Goal: Obtain resource: Obtain resource

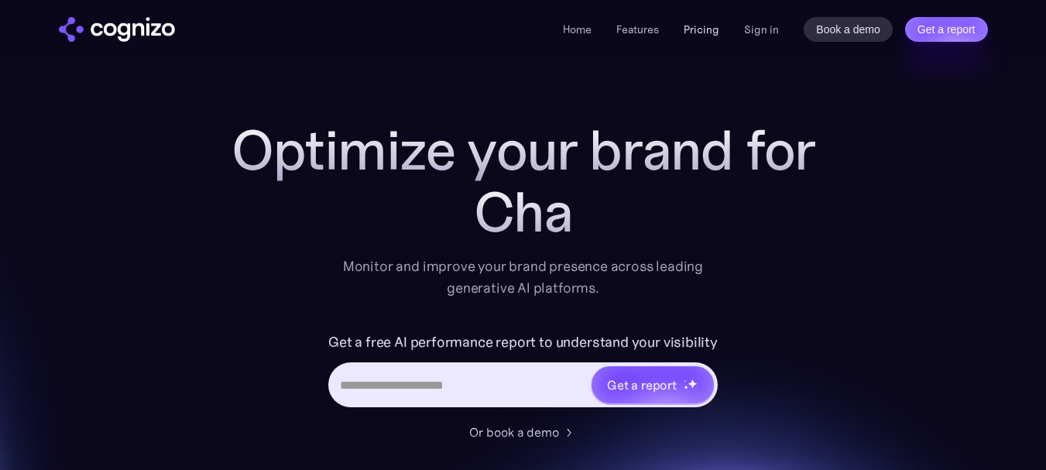
click at [694, 28] on link "Pricing" at bounding box center [702, 29] width 36 height 14
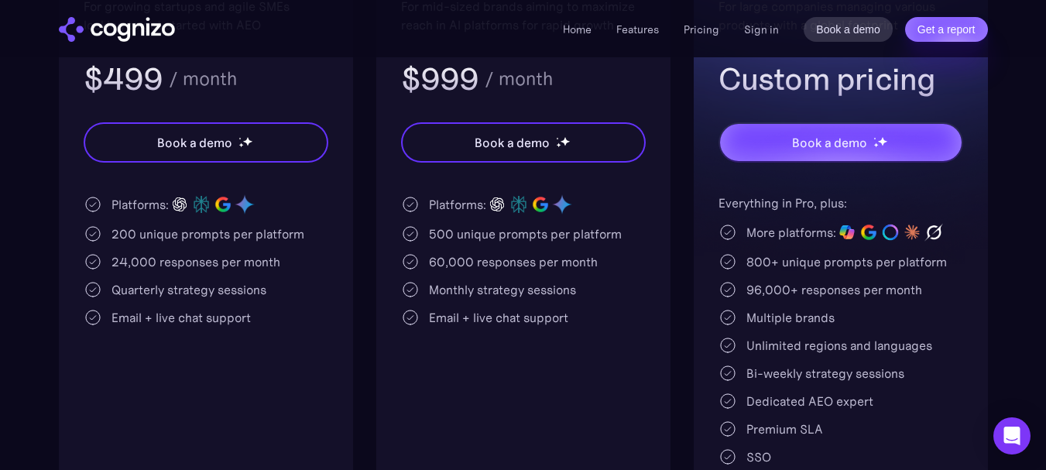
scroll to position [465, 0]
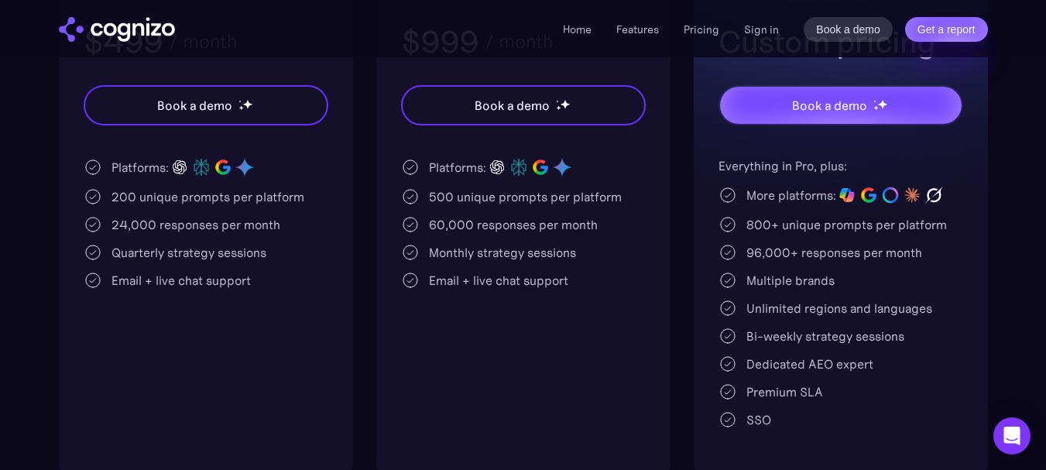
click at [242, 195] on div "200 unique prompts per platform" at bounding box center [208, 196] width 193 height 19
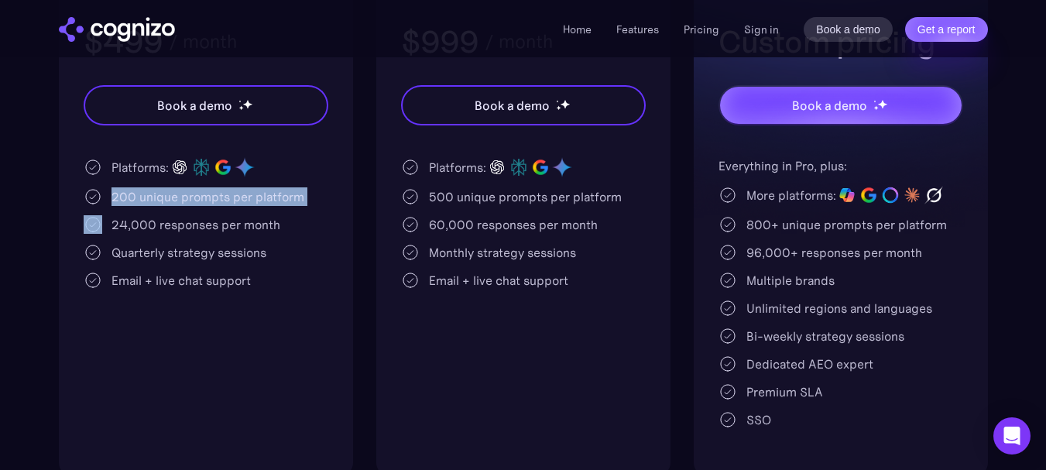
click at [242, 195] on div "200 unique prompts per platform" at bounding box center [208, 196] width 193 height 19
click at [191, 195] on div "200 unique prompts per platform" at bounding box center [208, 196] width 193 height 19
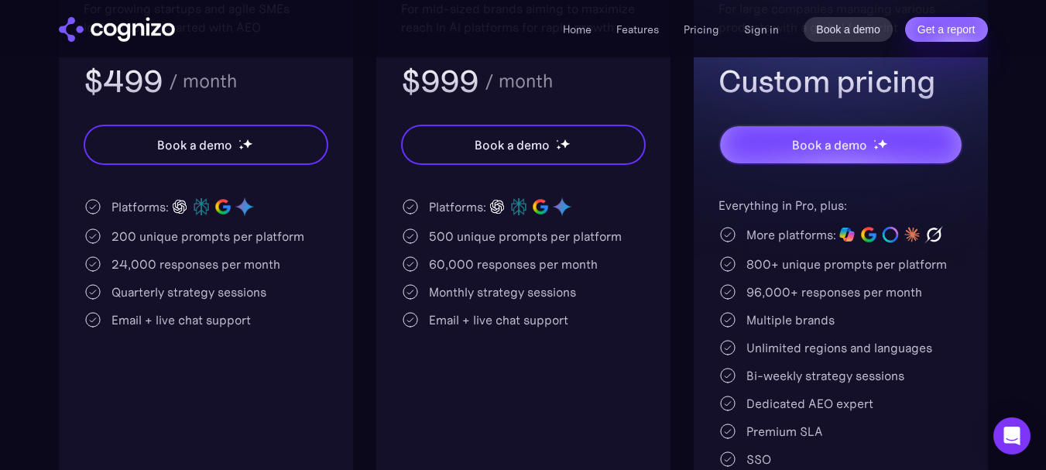
scroll to position [387, 0]
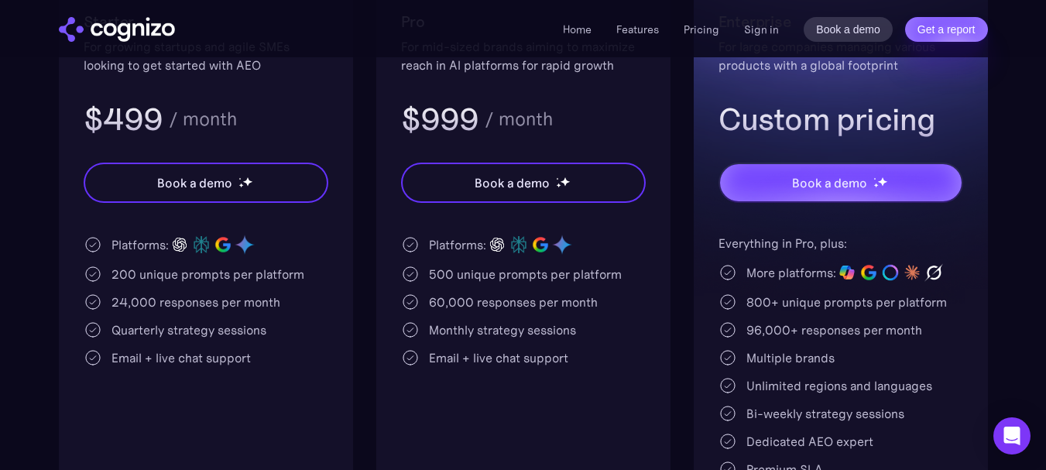
click at [206, 303] on div "24,000 responses per month" at bounding box center [196, 302] width 169 height 19
click at [140, 294] on div "24,000 responses per month" at bounding box center [196, 302] width 169 height 19
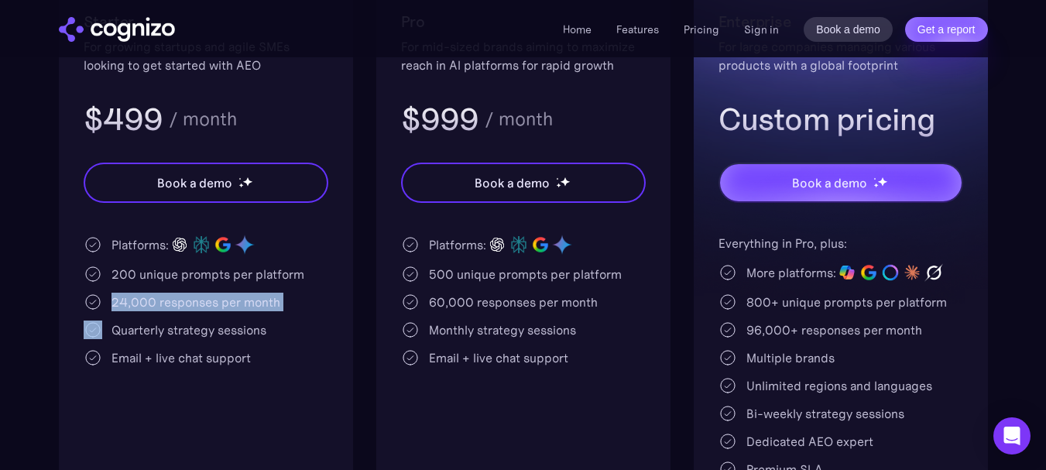
click at [140, 294] on div "24,000 responses per month" at bounding box center [196, 302] width 169 height 19
click at [144, 325] on div "Quarterly strategy sessions" at bounding box center [189, 330] width 155 height 19
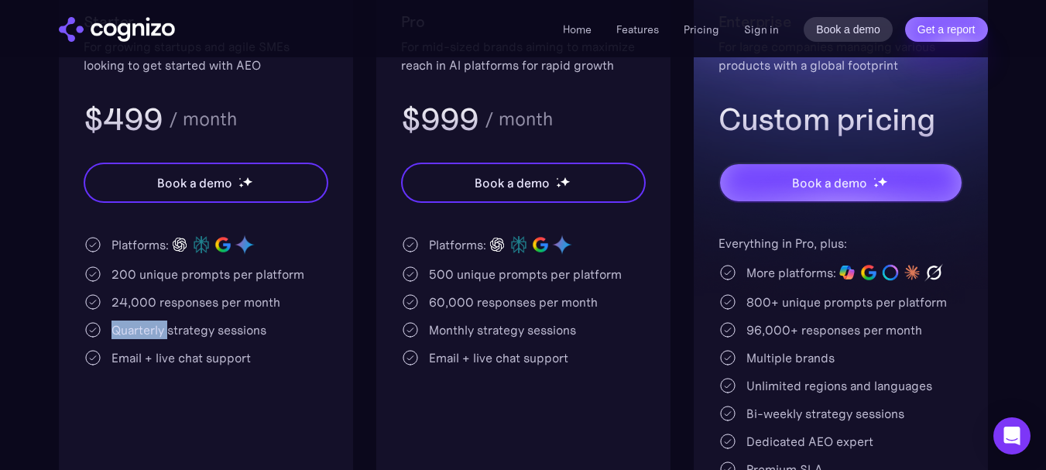
click at [144, 325] on div "Quarterly strategy sessions" at bounding box center [189, 330] width 155 height 19
click at [251, 329] on div "Quarterly strategy sessions" at bounding box center [189, 330] width 155 height 19
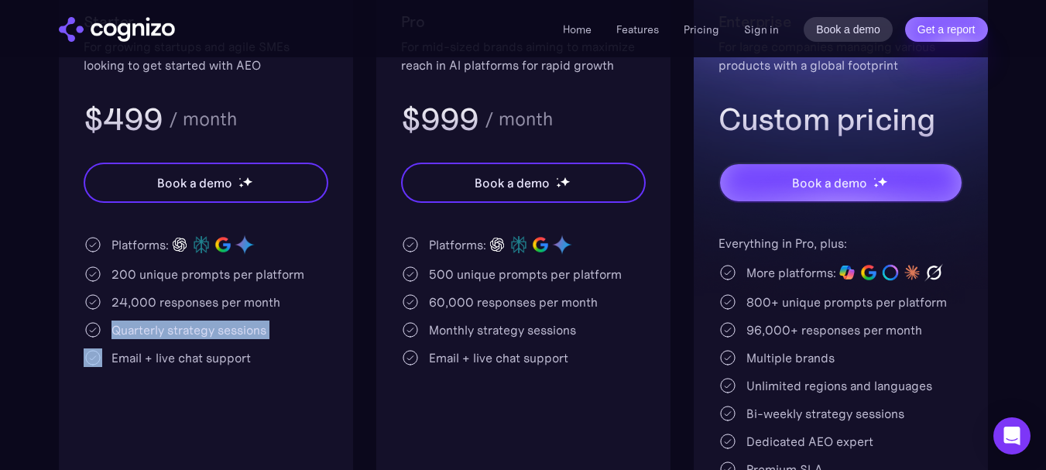
click at [163, 327] on div "Quarterly strategy sessions" at bounding box center [189, 330] width 155 height 19
click at [163, 325] on div "Quarterly strategy sessions" at bounding box center [189, 330] width 155 height 19
click at [161, 354] on div "Email + live chat support" at bounding box center [181, 358] width 139 height 19
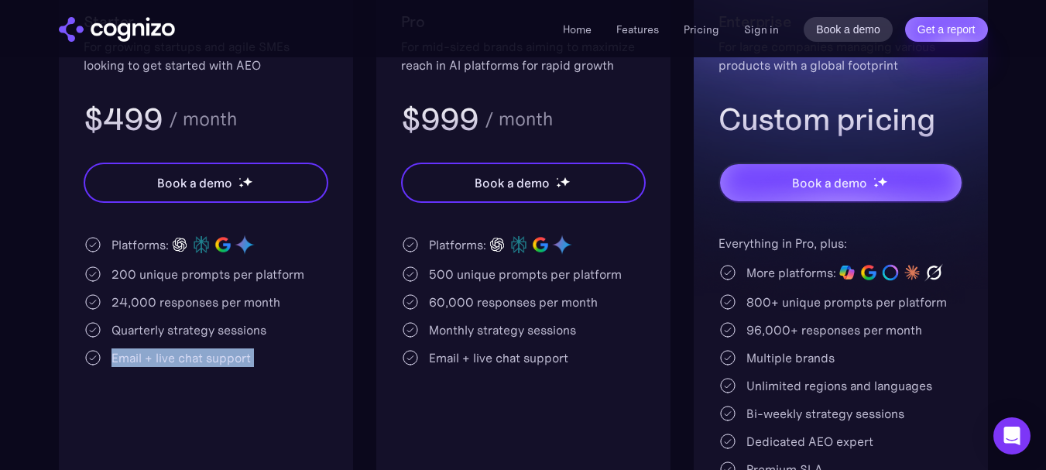
click at [161, 354] on div "Email + live chat support" at bounding box center [181, 358] width 139 height 19
click at [235, 327] on div "Quarterly strategy sessions" at bounding box center [189, 330] width 155 height 19
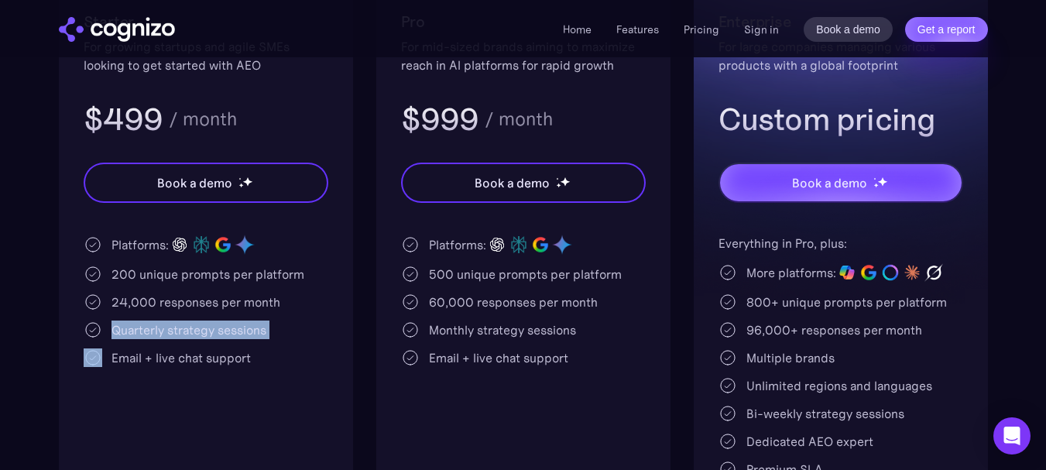
click at [235, 328] on div "Quarterly strategy sessions" at bounding box center [189, 330] width 155 height 19
click at [177, 331] on div "Quarterly strategy sessions" at bounding box center [189, 330] width 155 height 19
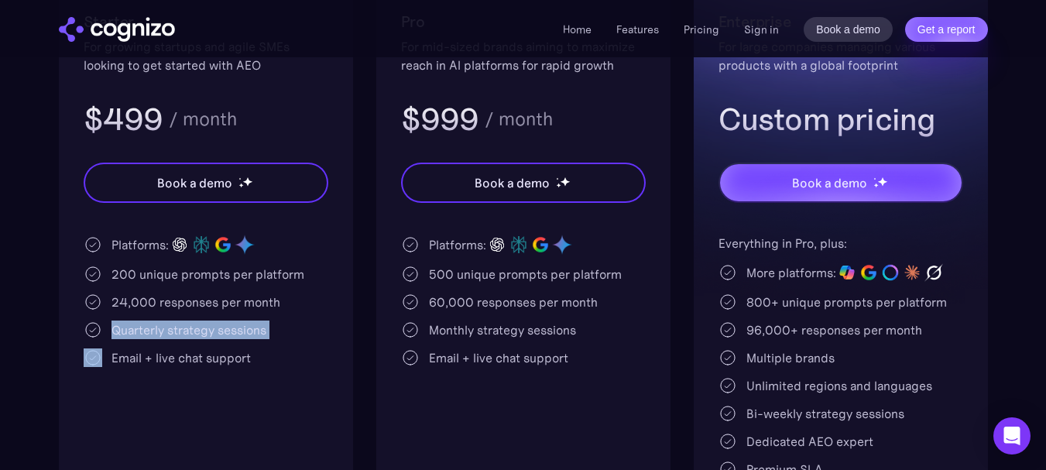
click at [166, 331] on div "Quarterly strategy sessions" at bounding box center [189, 330] width 155 height 19
click at [248, 326] on div "Quarterly strategy sessions" at bounding box center [189, 330] width 155 height 19
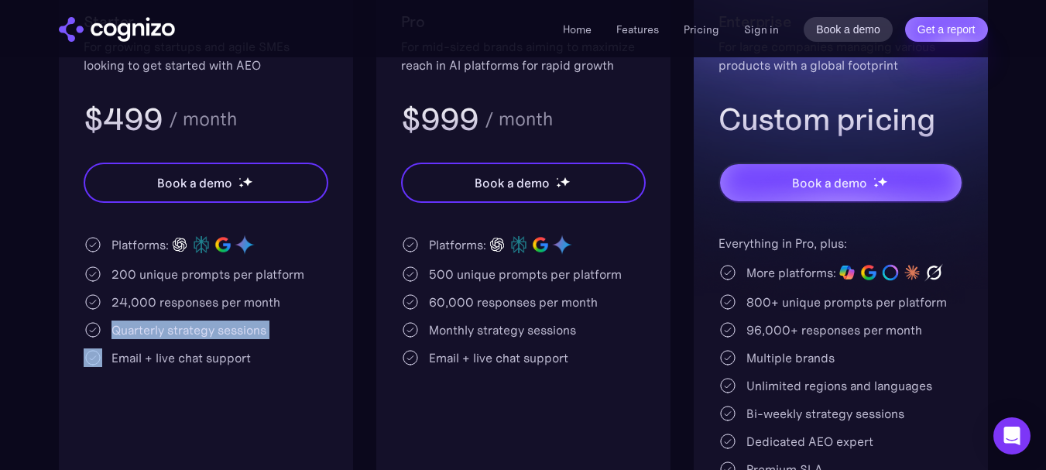
click at [246, 328] on div "Quarterly strategy sessions" at bounding box center [189, 330] width 155 height 19
click at [153, 350] on div "Email + live chat support" at bounding box center [181, 358] width 139 height 19
click at [154, 350] on div "Email + live chat support" at bounding box center [181, 358] width 139 height 19
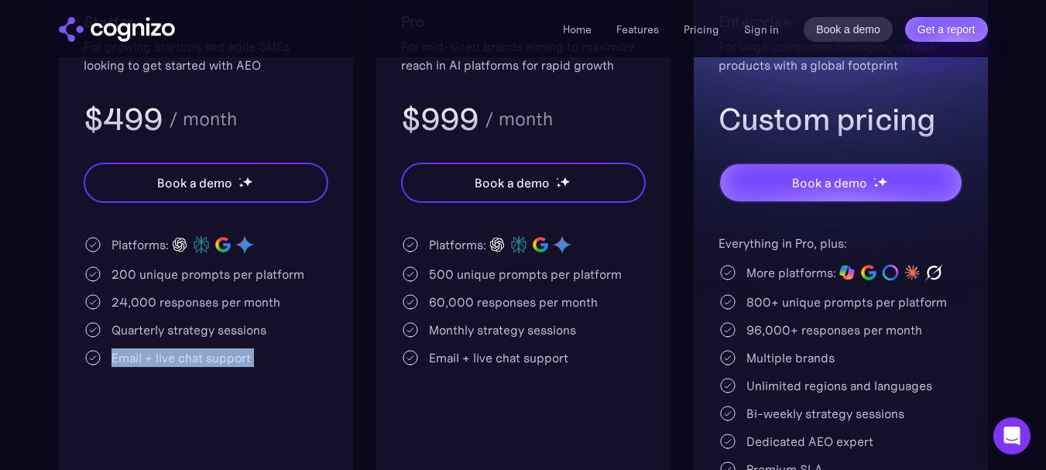
click at [154, 350] on div "Email + live chat support" at bounding box center [181, 358] width 139 height 19
click at [236, 335] on div "Quarterly strategy sessions" at bounding box center [189, 330] width 155 height 19
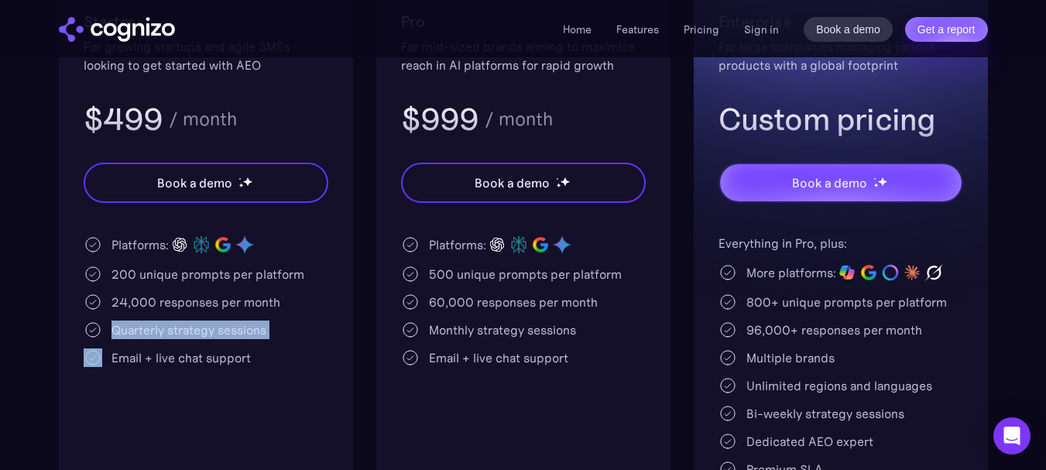
click at [236, 335] on div "Quarterly strategy sessions" at bounding box center [189, 330] width 155 height 19
click at [215, 317] on div "Platforms: 200 unique prompts per platform 24,000 responses per month Quarterly…" at bounding box center [206, 300] width 245 height 133
click at [215, 316] on div "Platforms: 200 unique prompts per platform 24,000 responses per month Quarterly…" at bounding box center [206, 300] width 245 height 133
click at [210, 271] on div "200 unique prompts per platform" at bounding box center [208, 274] width 193 height 19
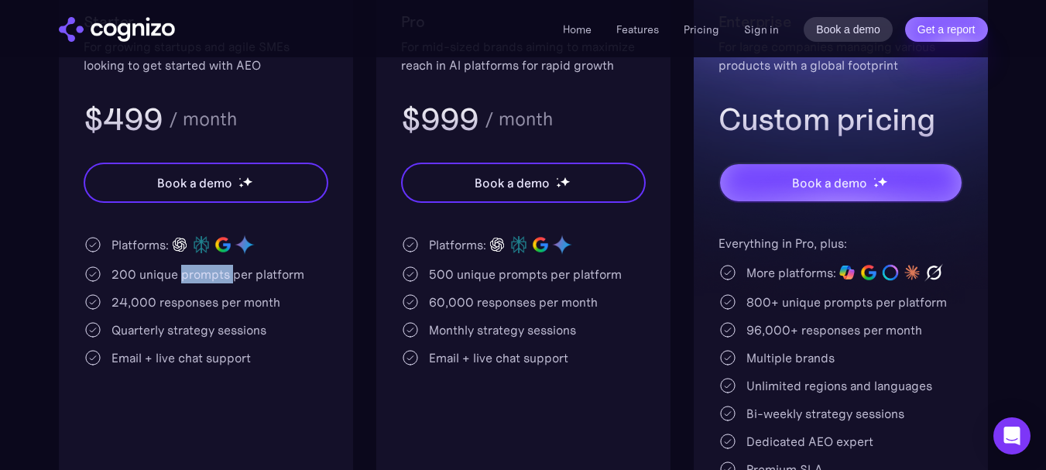
click at [210, 271] on div "200 unique prompts per platform" at bounding box center [208, 274] width 193 height 19
click at [210, 270] on div "200 unique prompts per platform" at bounding box center [208, 274] width 193 height 19
click at [248, 270] on div "200 unique prompts per platform" at bounding box center [208, 274] width 193 height 19
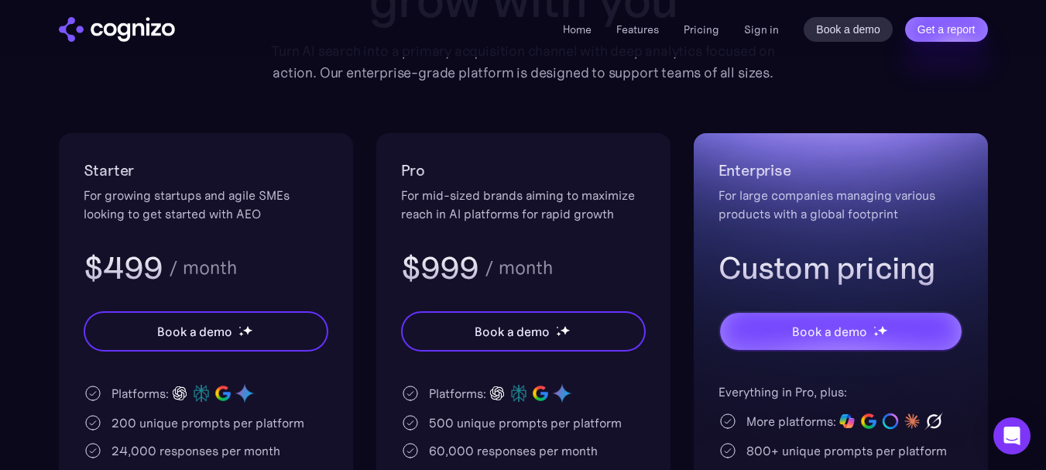
scroll to position [232, 0]
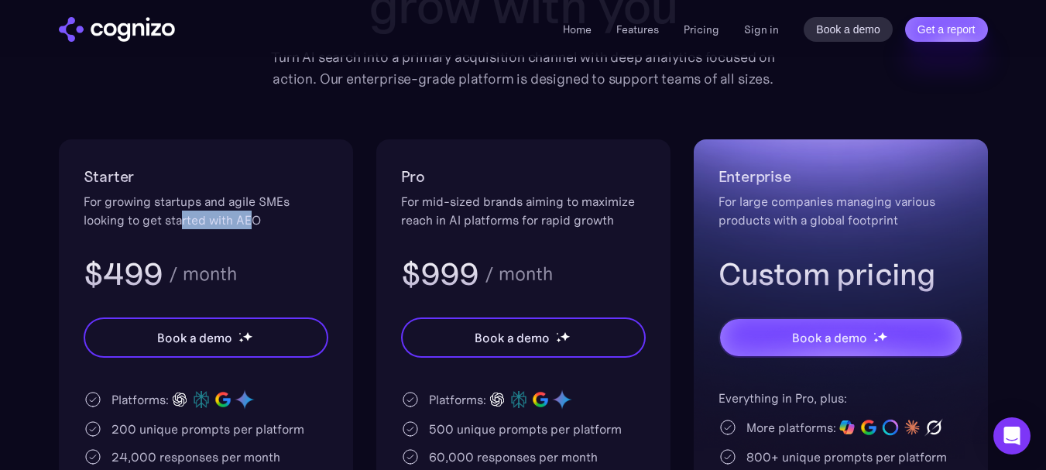
drag, startPoint x: 253, startPoint y: 213, endPoint x: 149, endPoint y: 208, distance: 104.7
click at [152, 208] on div "For growing startups and agile SMEs looking to get started with AEO" at bounding box center [206, 210] width 245 height 37
click at [135, 205] on div "For growing startups and agile SMEs looking to get started with AEO" at bounding box center [206, 210] width 245 height 37
drag, startPoint x: 135, startPoint y: 204, endPoint x: 247, endPoint y: 204, distance: 112.3
click at [235, 204] on div "For growing startups and agile SMEs looking to get started with AEO" at bounding box center [206, 210] width 245 height 37
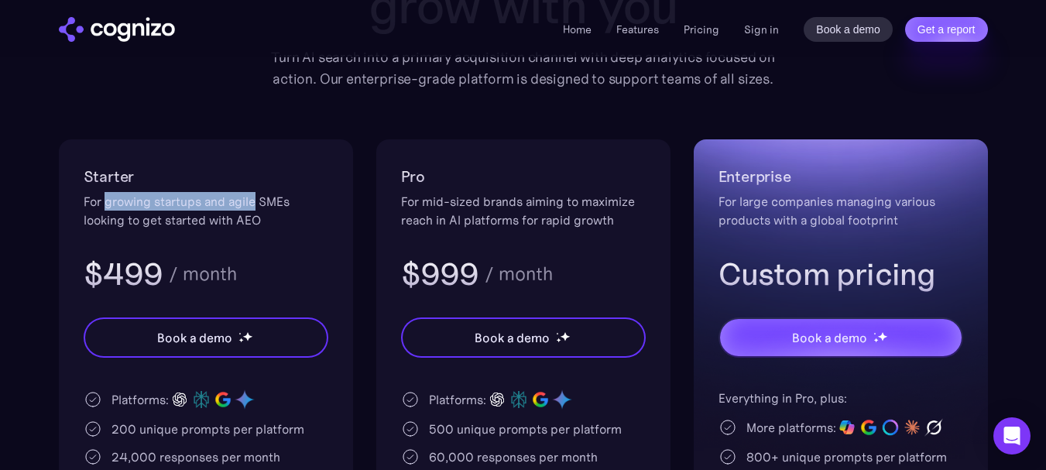
click at [250, 204] on div "For growing startups and agile SMEs looking to get started with AEO" at bounding box center [206, 210] width 245 height 37
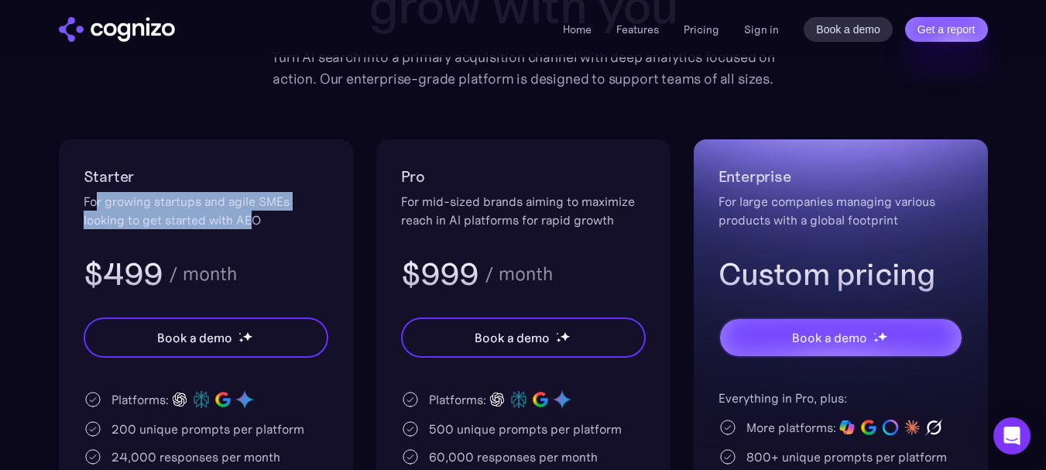
drag, startPoint x: 253, startPoint y: 222, endPoint x: 90, endPoint y: 191, distance: 165.4
click at [90, 191] on div "Starter For growing startups and agile SMEs looking to get started with AEO $49…" at bounding box center [206, 229] width 245 height 130
click at [160, 190] on div "Starter For growing startups and agile SMEs looking to get started with AEO $49…" at bounding box center [206, 229] width 245 height 130
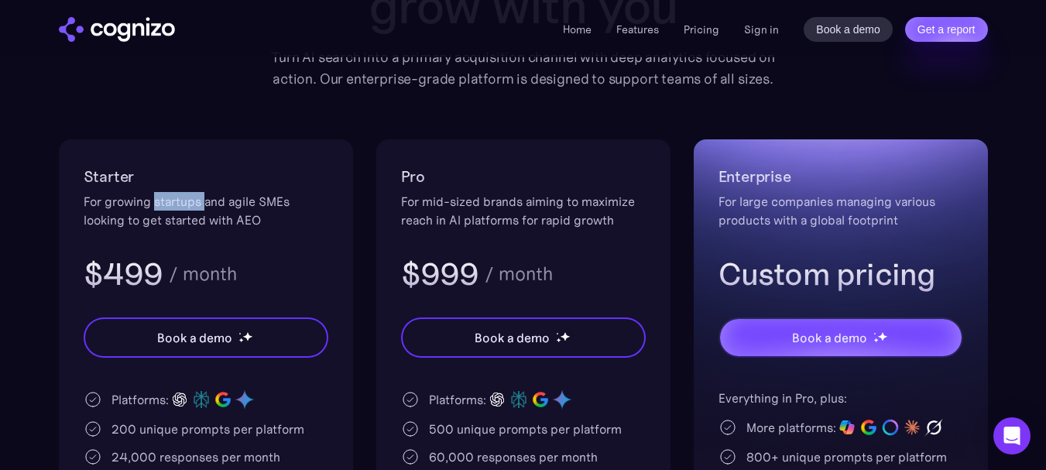
click at [160, 190] on div "Starter For growing startups and agile SMEs looking to get started with AEO $49…" at bounding box center [206, 229] width 245 height 130
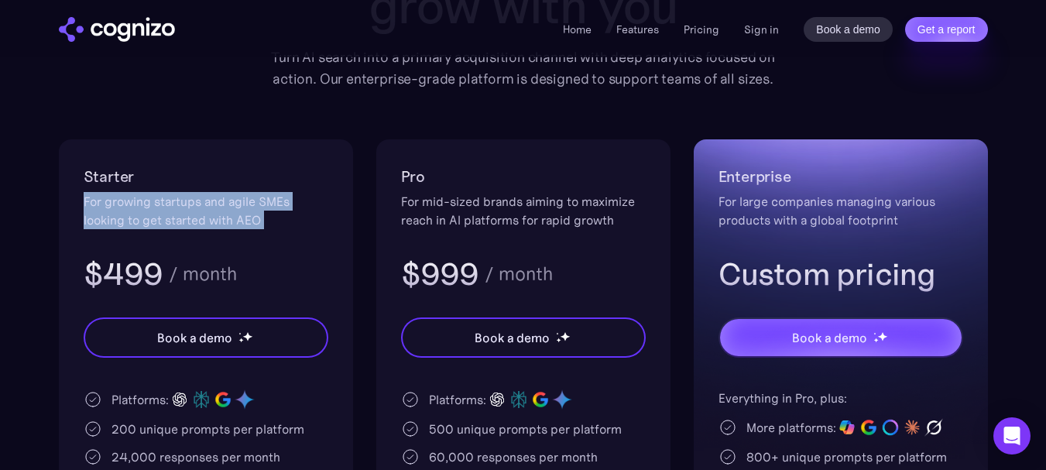
click at [161, 191] on div "Starter For growing startups and agile SMEs looking to get started with AEO $49…" at bounding box center [206, 229] width 245 height 130
drag, startPoint x: 161, startPoint y: 191, endPoint x: 170, endPoint y: 193, distance: 8.8
click at [162, 191] on div "Starter For growing startups and agile SMEs looking to get started with AEO $49…" at bounding box center [206, 229] width 245 height 130
click at [253, 198] on div "For growing startups and agile SMEs looking to get started with AEO" at bounding box center [206, 210] width 245 height 37
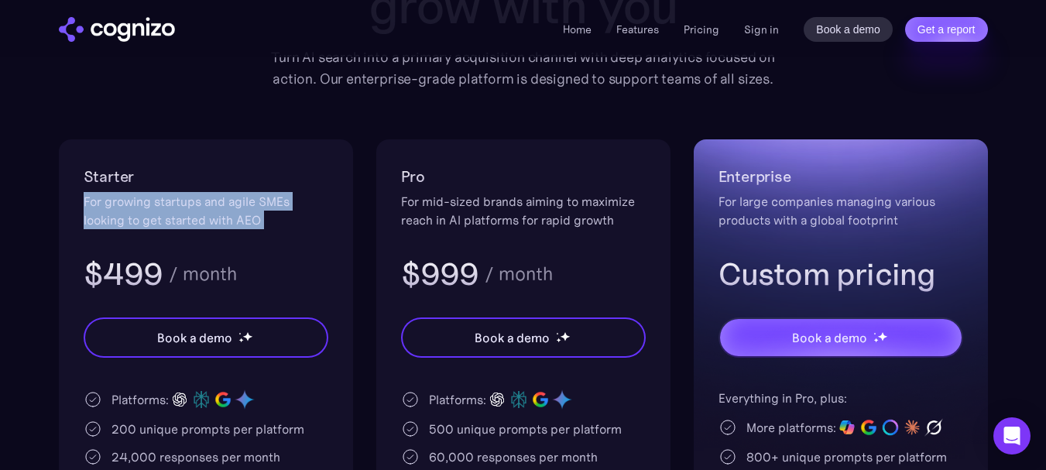
click at [253, 198] on div "For growing startups and agile SMEs looking to get started with AEO" at bounding box center [206, 210] width 245 height 37
click at [224, 198] on div "For growing startups and agile SMEs looking to get started with AEO" at bounding box center [206, 210] width 245 height 37
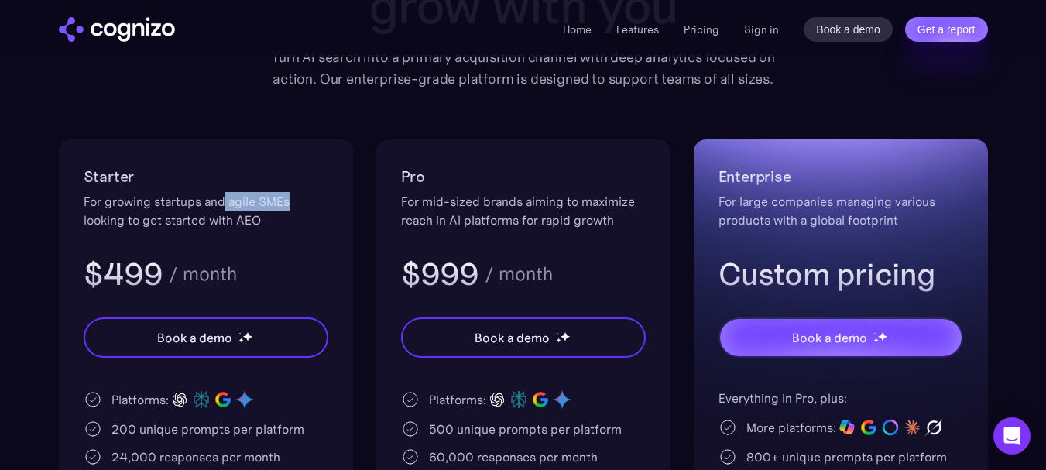
drag, startPoint x: 225, startPoint y: 198, endPoint x: 293, endPoint y: 207, distance: 68.0
click at [290, 207] on div "For growing startups and agile SMEs looking to get started with AEO" at bounding box center [206, 210] width 245 height 37
click at [294, 207] on div "For growing startups and agile SMEs looking to get started with AEO" at bounding box center [206, 210] width 245 height 37
click at [295, 202] on div "For growing startups and agile SMEs looking to get started with AEO" at bounding box center [206, 210] width 245 height 37
click at [142, 215] on div "For growing startups and agile SMEs looking to get started with AEO" at bounding box center [206, 210] width 245 height 37
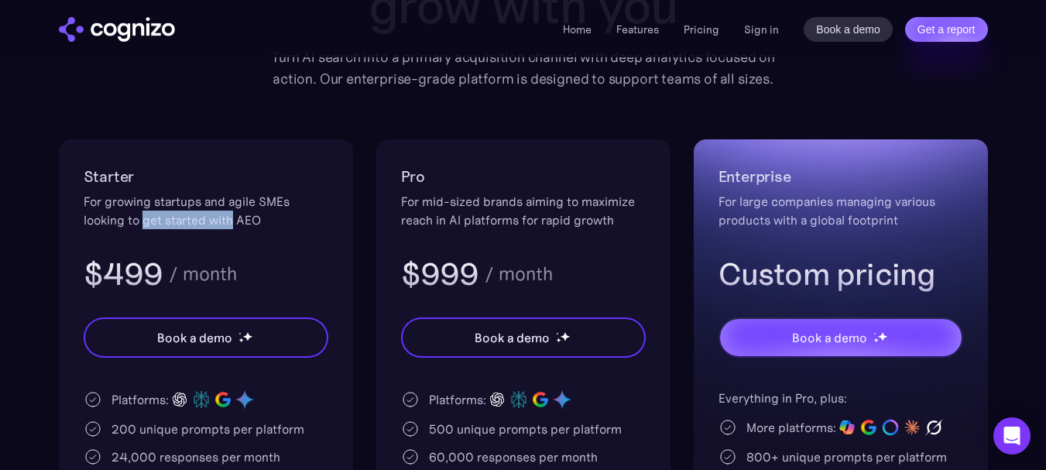
drag, startPoint x: 142, startPoint y: 215, endPoint x: 243, endPoint y: 216, distance: 101.5
click at [232, 216] on div "For growing startups and agile SMEs looking to get started with AEO" at bounding box center [206, 210] width 245 height 37
click at [261, 216] on div "For growing startups and agile SMEs looking to get started with AEO" at bounding box center [206, 210] width 245 height 37
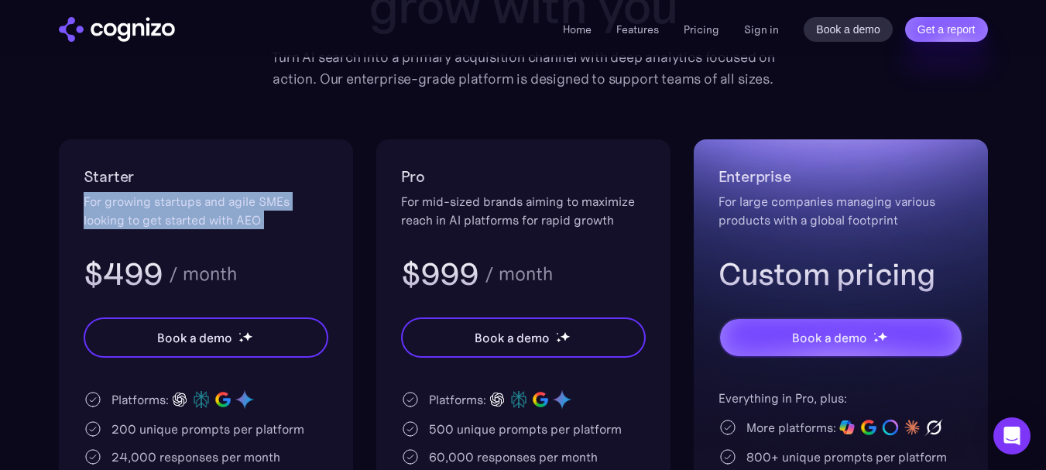
drag, startPoint x: 261, startPoint y: 216, endPoint x: 42, endPoint y: 197, distance: 220.1
click at [42, 197] on section "Pricing Scalable plans that grow with you Turn AI search into a primary acquisi…" at bounding box center [523, 297] width 1046 height 821
click at [200, 197] on div "For growing startups and agile SMEs looking to get started with AEO" at bounding box center [206, 210] width 245 height 37
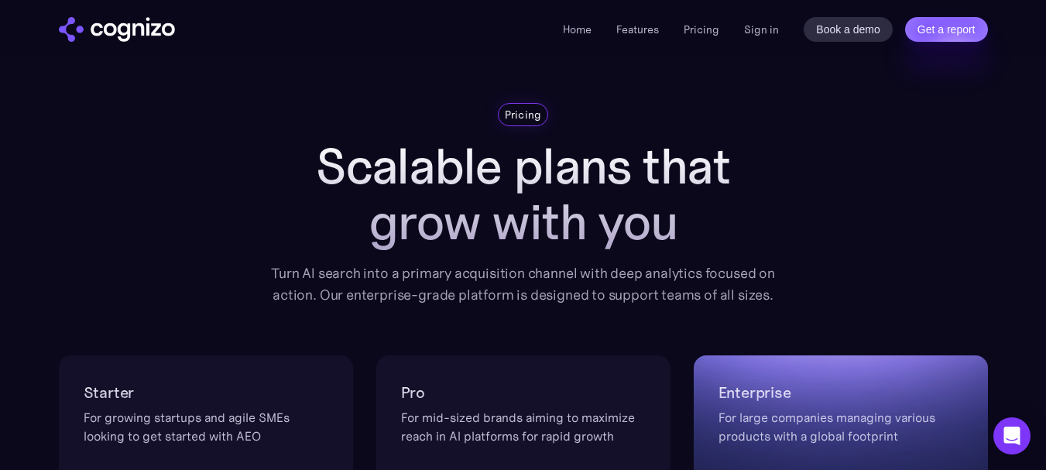
scroll to position [0, 0]
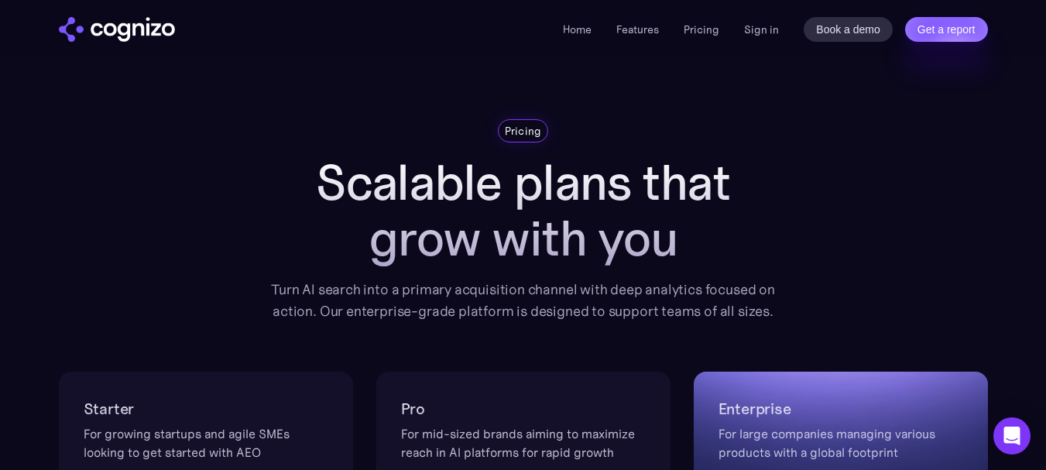
click at [362, 280] on div "Turn AI search into a primary acquisition channel with deep analytics focused o…" at bounding box center [523, 300] width 527 height 43
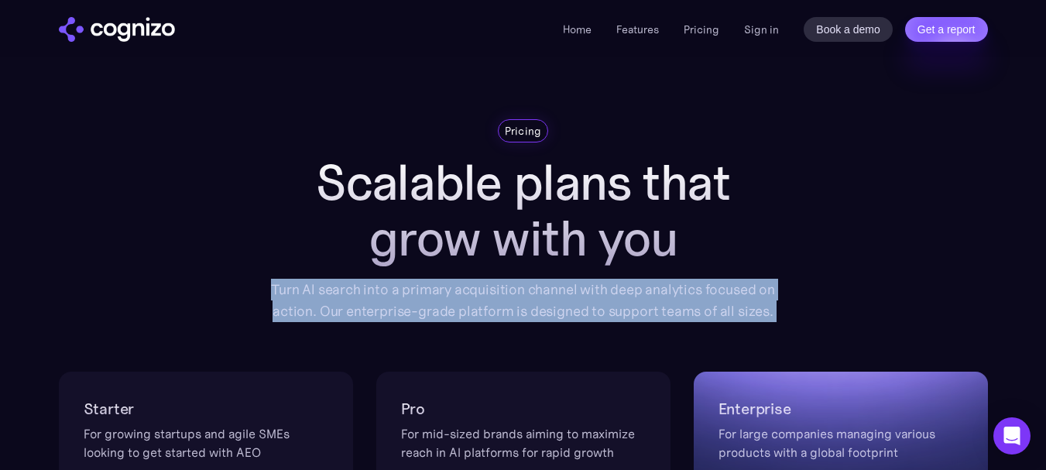
drag, startPoint x: 362, startPoint y: 280, endPoint x: 359, endPoint y: 269, distance: 11.8
click at [362, 283] on div "Turn AI search into a primary acquisition channel with deep analytics focused o…" at bounding box center [523, 300] width 527 height 43
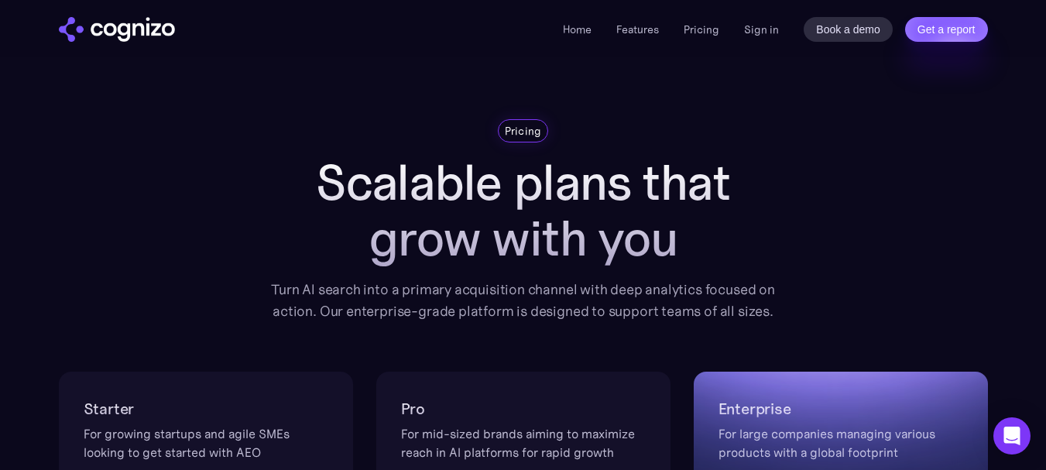
click at [417, 187] on h1 "Scalable plans that grow with you" at bounding box center [523, 211] width 527 height 112
click at [147, 29] on img "home" at bounding box center [117, 29] width 116 height 25
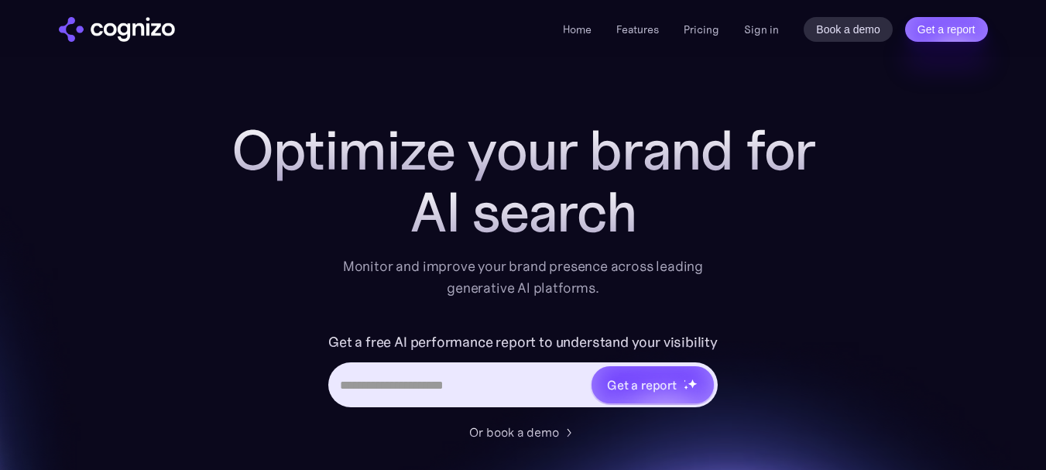
click at [456, 376] on input "Hero URL Input Form" at bounding box center [460, 384] width 259 height 29
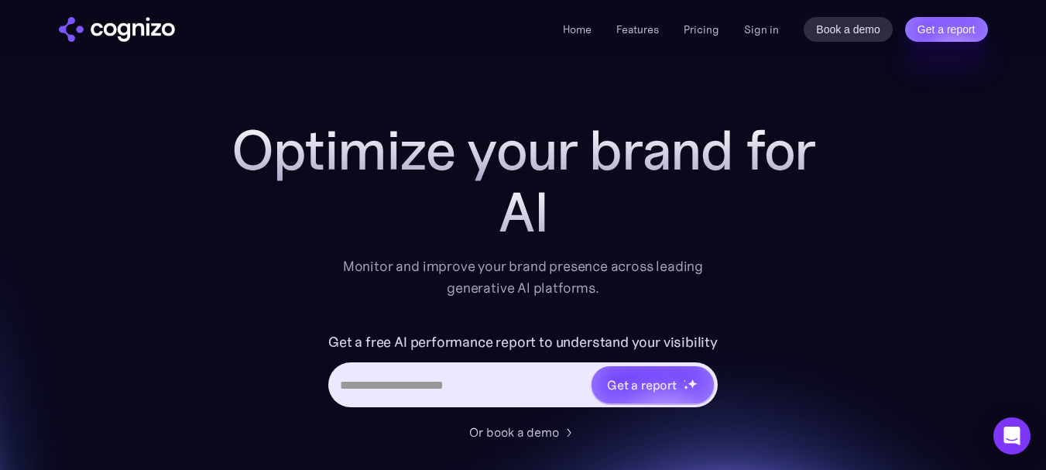
scroll to position [77, 0]
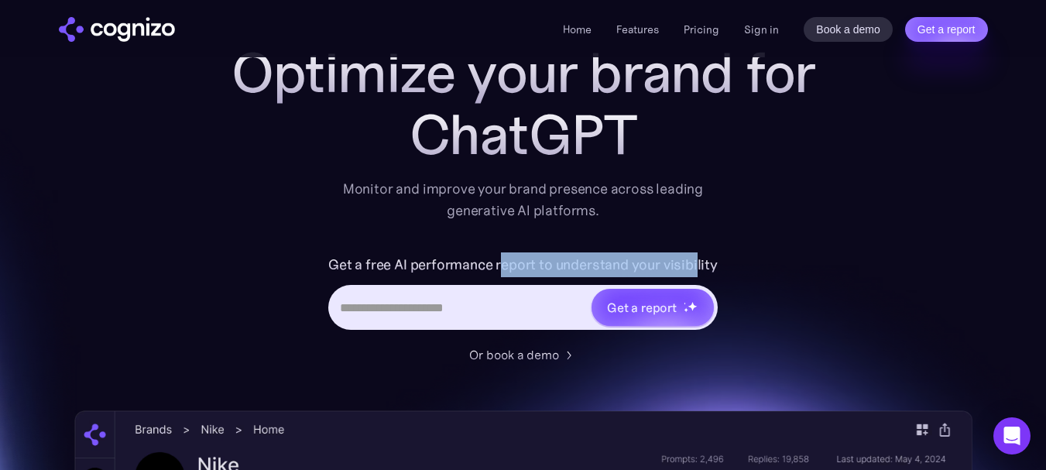
drag, startPoint x: 504, startPoint y: 261, endPoint x: 707, endPoint y: 259, distance: 202.9
click at [707, 259] on label "Get a free AI performance report to understand your visibility" at bounding box center [523, 265] width 390 height 25
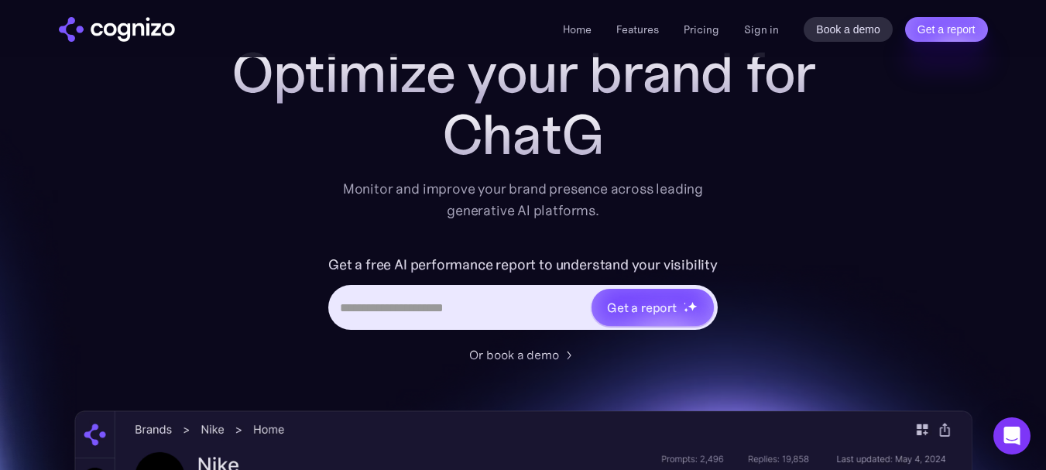
click at [715, 257] on label "Get a free AI performance report to understand your visibility" at bounding box center [523, 265] width 390 height 25
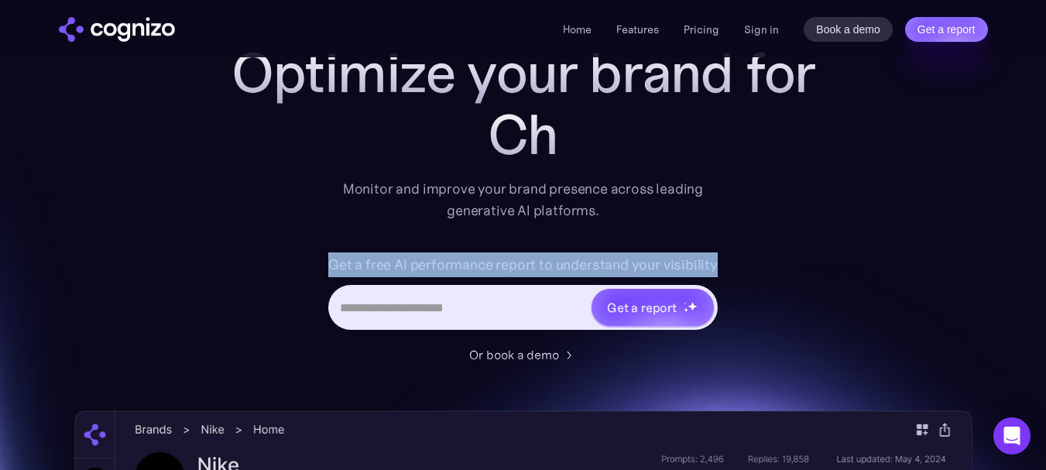
click at [715, 257] on label "Get a free AI performance report to understand your visibility" at bounding box center [523, 265] width 390 height 25
click at [609, 255] on label "Get a free AI performance report to understand your visibility" at bounding box center [523, 265] width 390 height 25
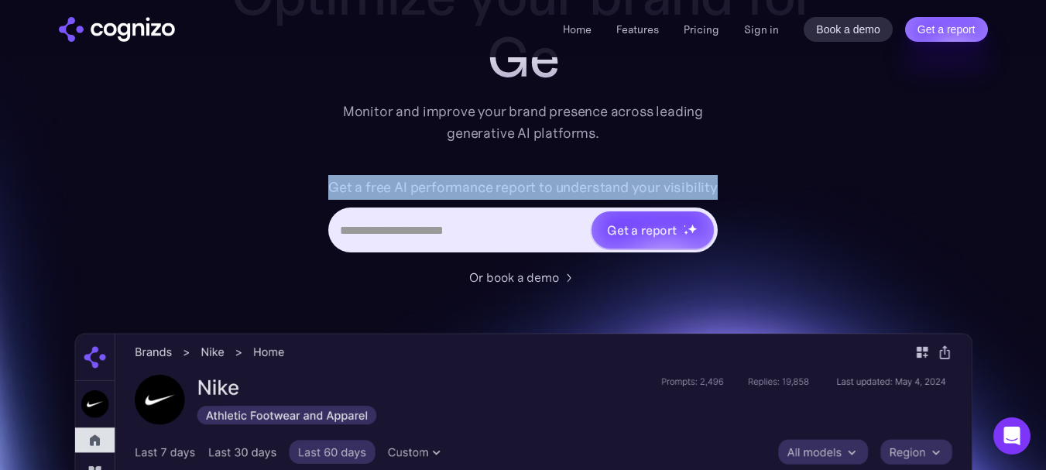
click at [577, 152] on div "Optimize your brand for Ge Monitor and improve your brand presence across leadi…" at bounding box center [524, 125] width 620 height 322
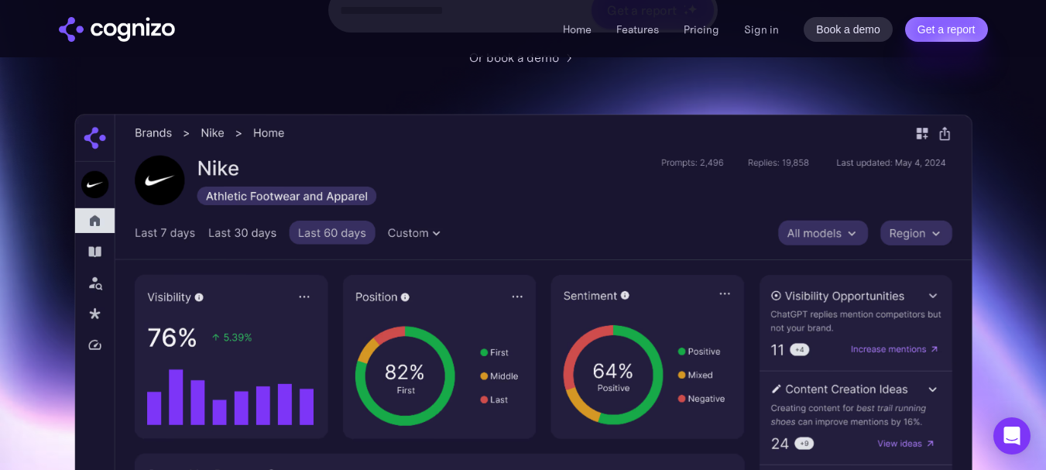
scroll to position [232, 0]
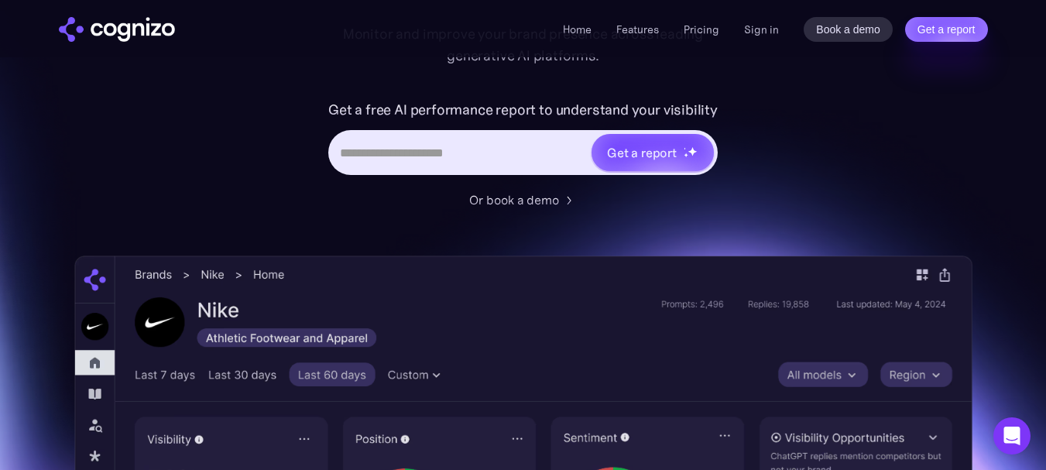
click at [505, 153] on input "Hero URL Input Form" at bounding box center [460, 152] width 259 height 29
paste input "**********"
type input "**********"
click at [655, 158] on div "Get a report" at bounding box center [642, 152] width 70 height 19
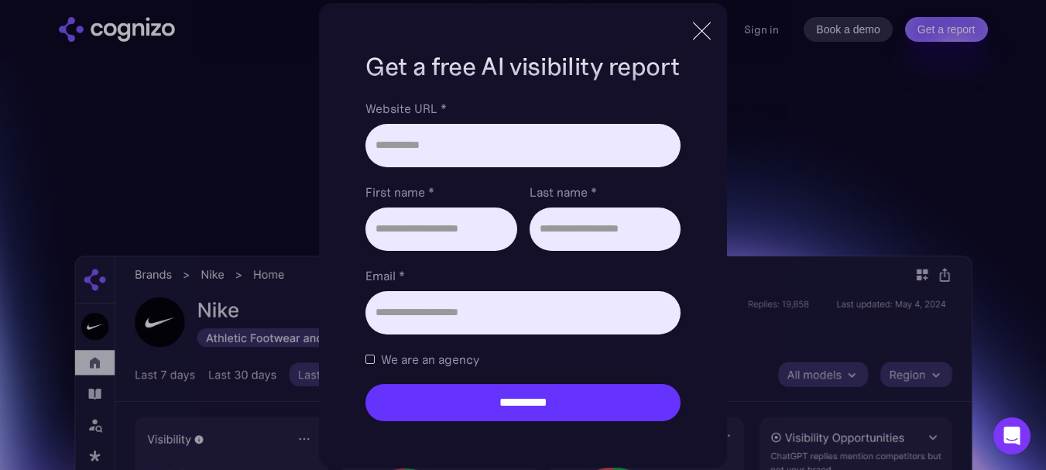
type input "**********"
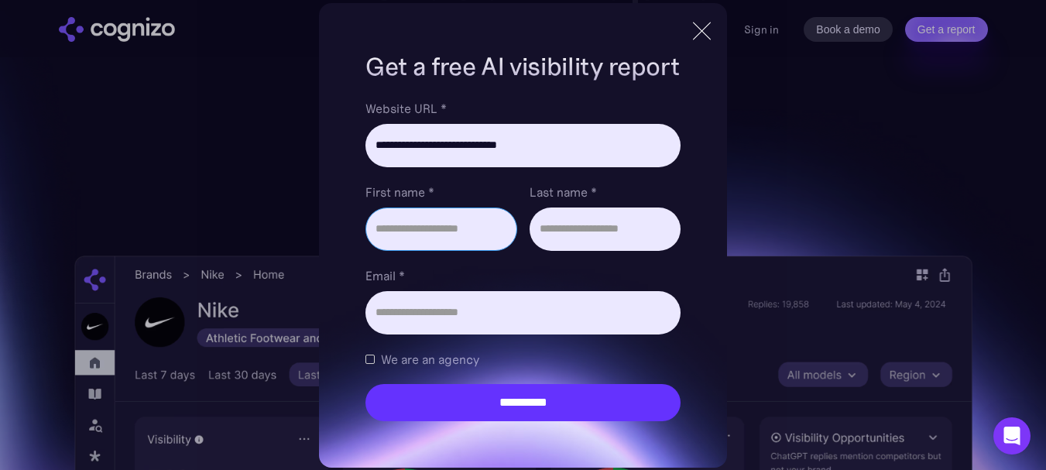
click at [451, 247] on input "First name *" at bounding box center [441, 229] width 151 height 43
type input "****"
type input "*"
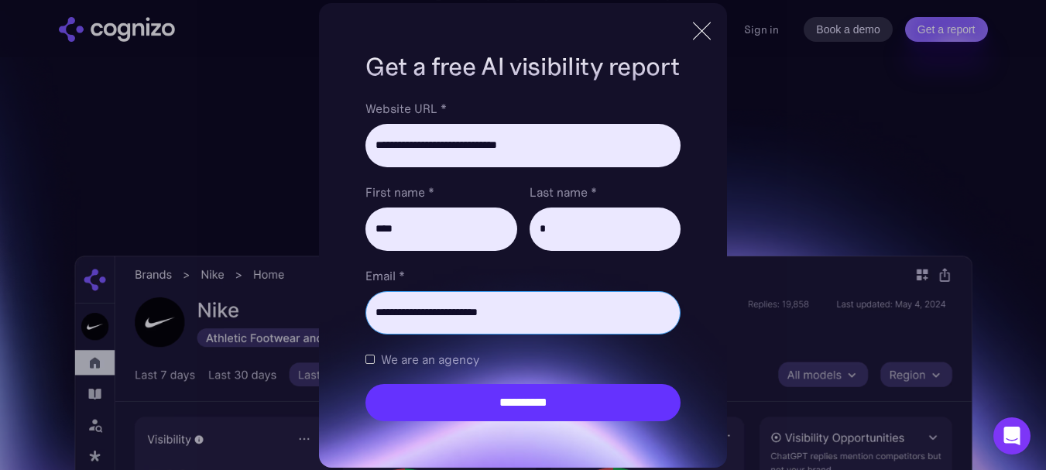
type input "**********"
click at [445, 360] on span "We are an agency" at bounding box center [430, 359] width 98 height 19
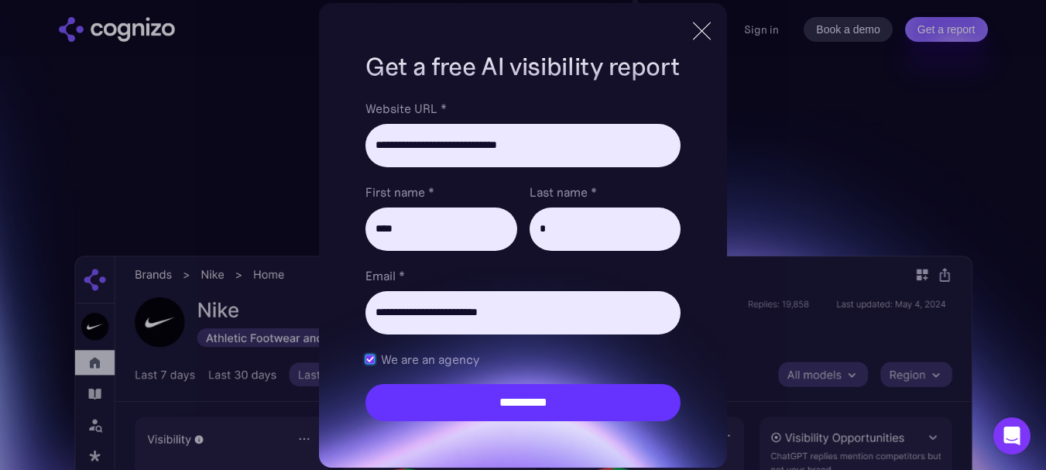
click at [445, 360] on span "We are an agency" at bounding box center [430, 359] width 98 height 19
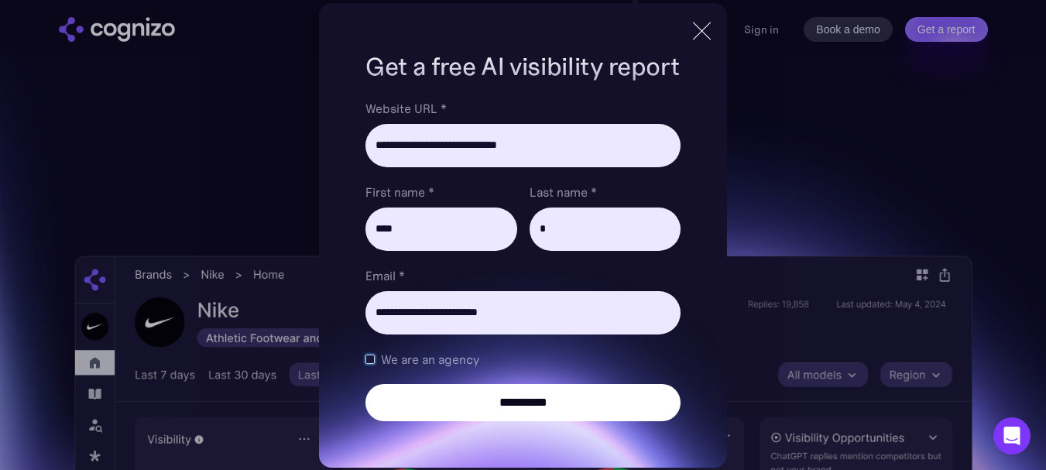
click at [452, 386] on input "**********" at bounding box center [523, 402] width 314 height 37
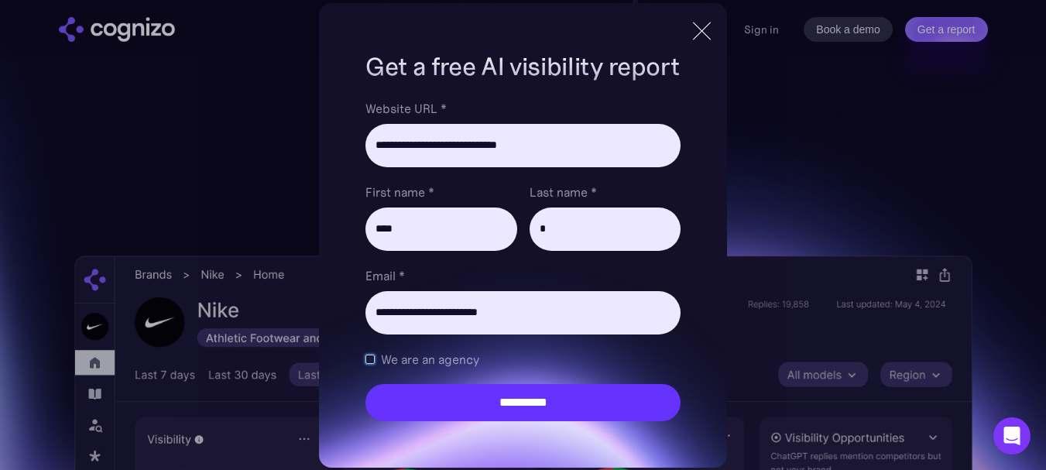
type input "**********"
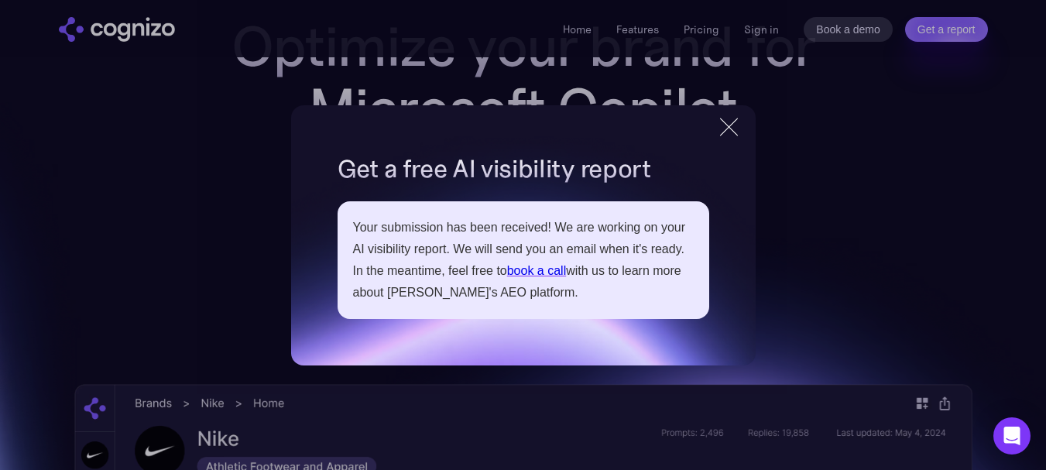
scroll to position [0, 0]
